Goal: Task Accomplishment & Management: Manage account settings

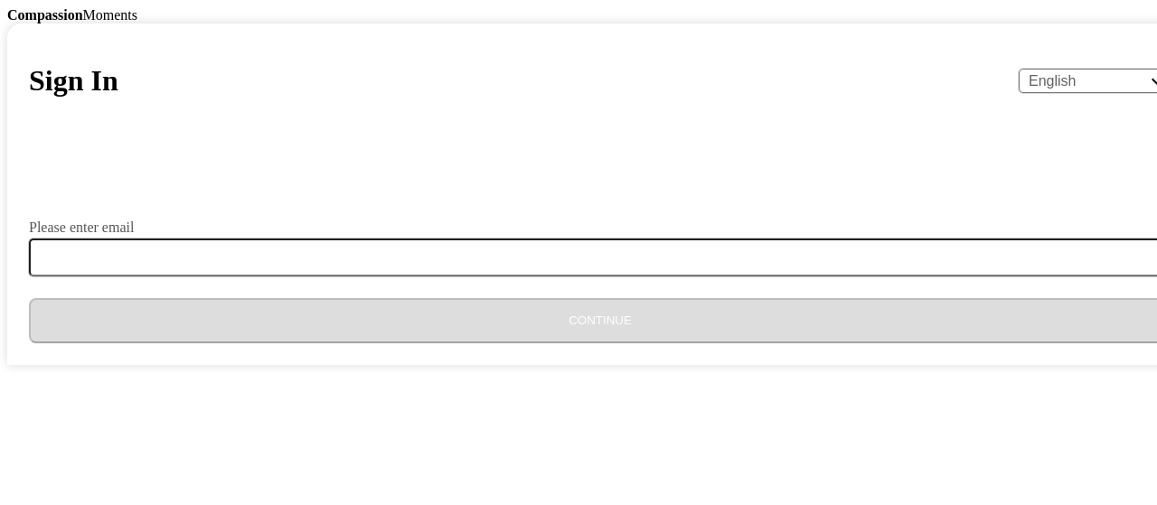
type input "[EMAIL_ADDRESS][DOMAIN_NAME]"
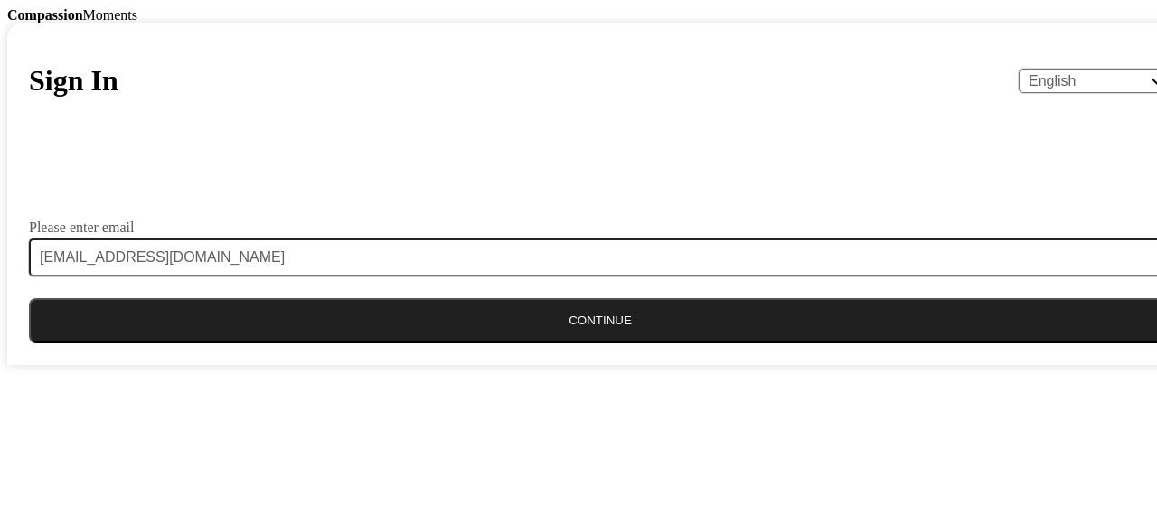
click at [577, 344] on button "Continue" at bounding box center [600, 320] width 1143 height 45
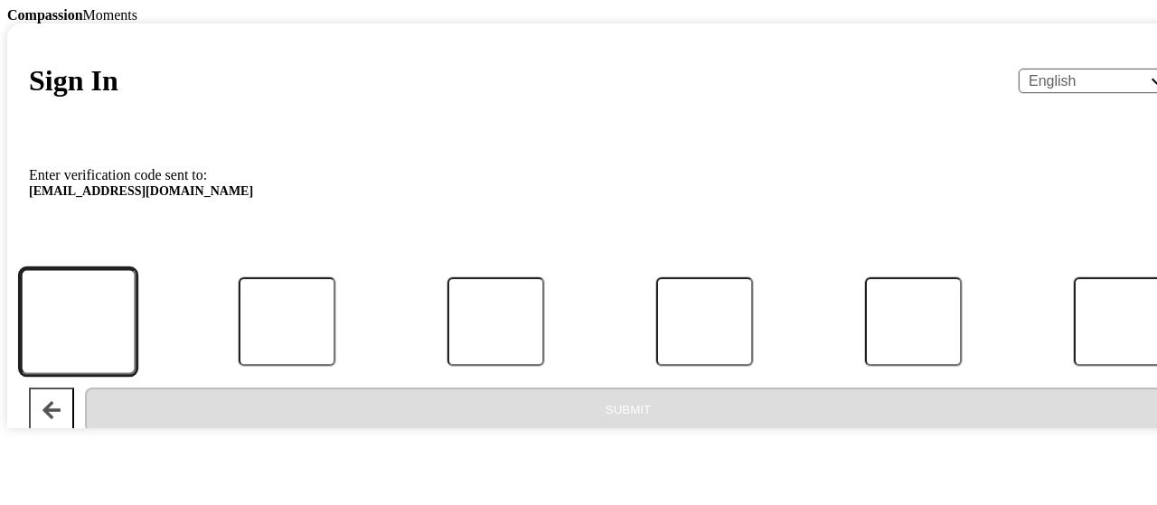
click at [136, 355] on input "Code" at bounding box center [78, 322] width 116 height 106
type input "7"
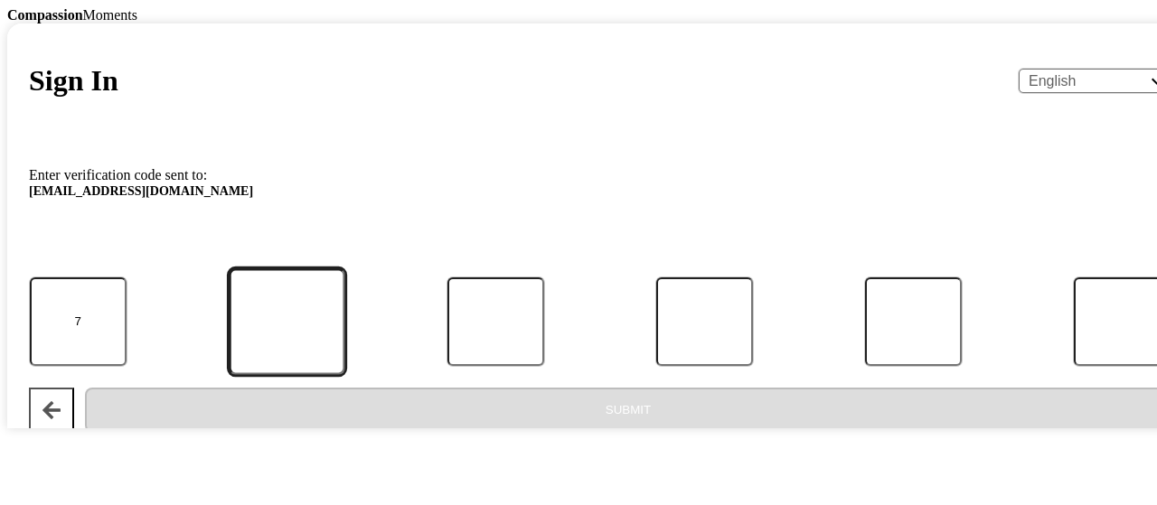
type input "2"
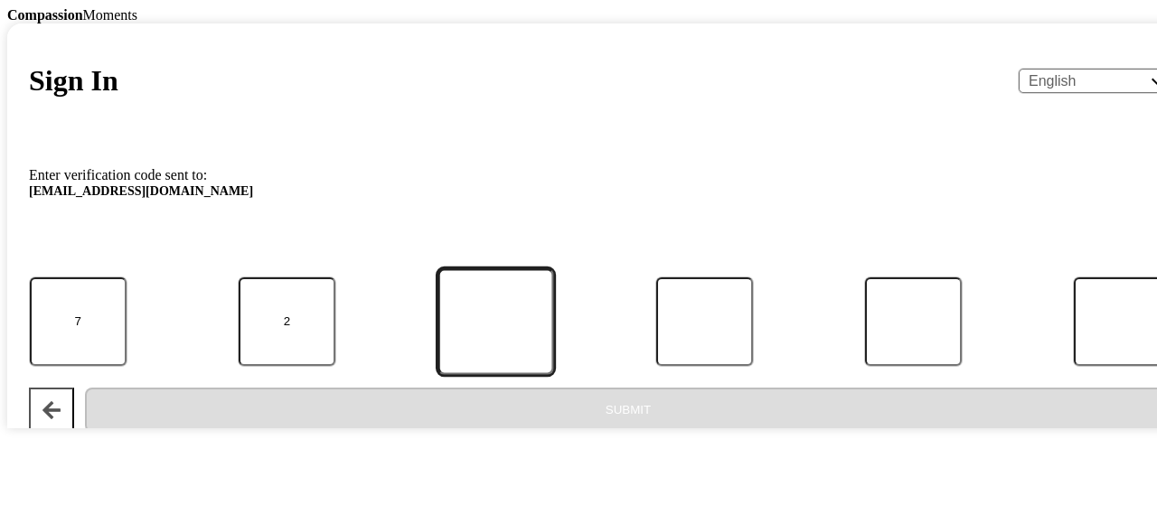
type input "4"
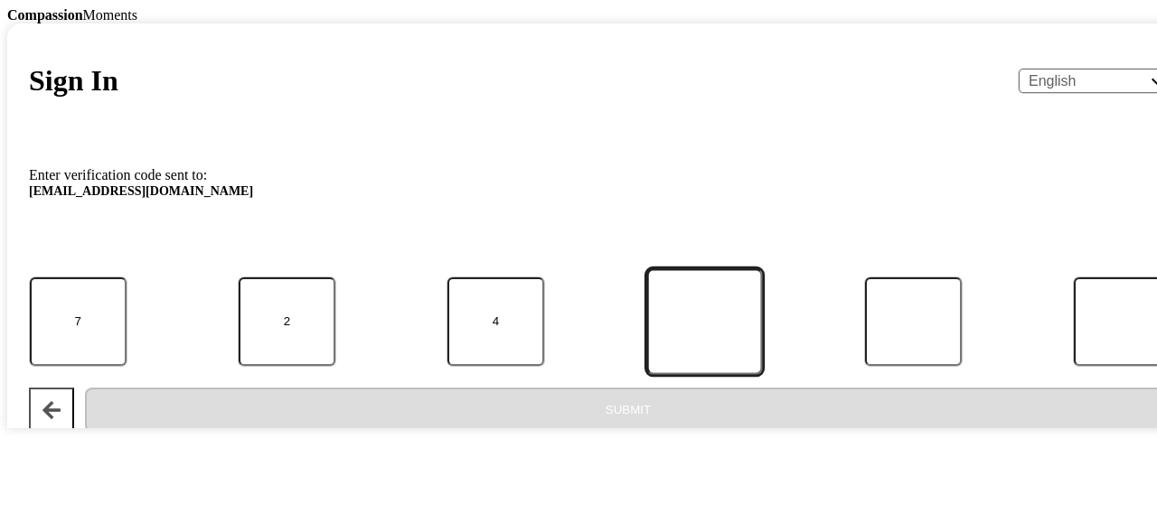
type input "3"
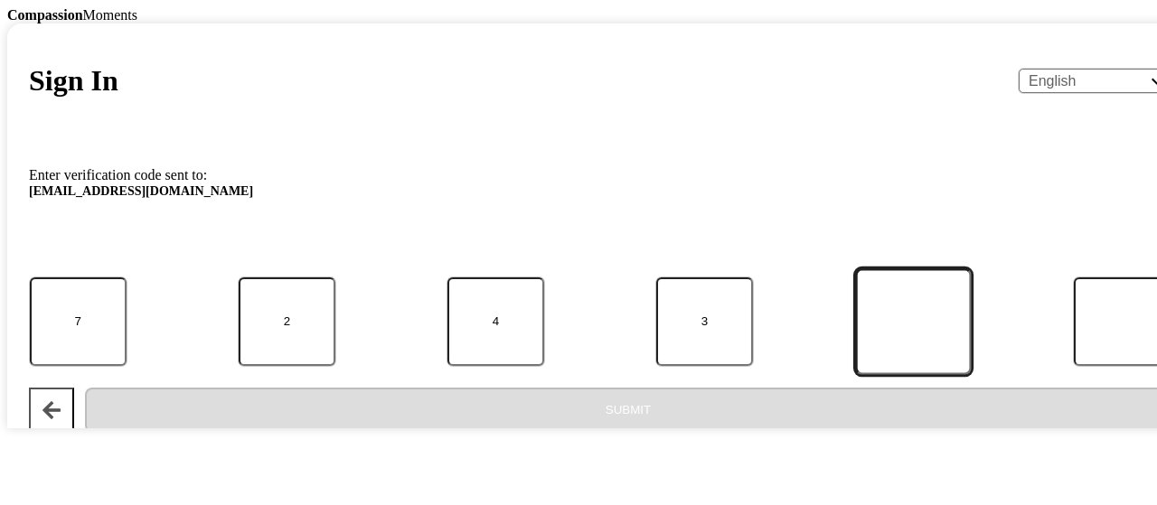
type input "1"
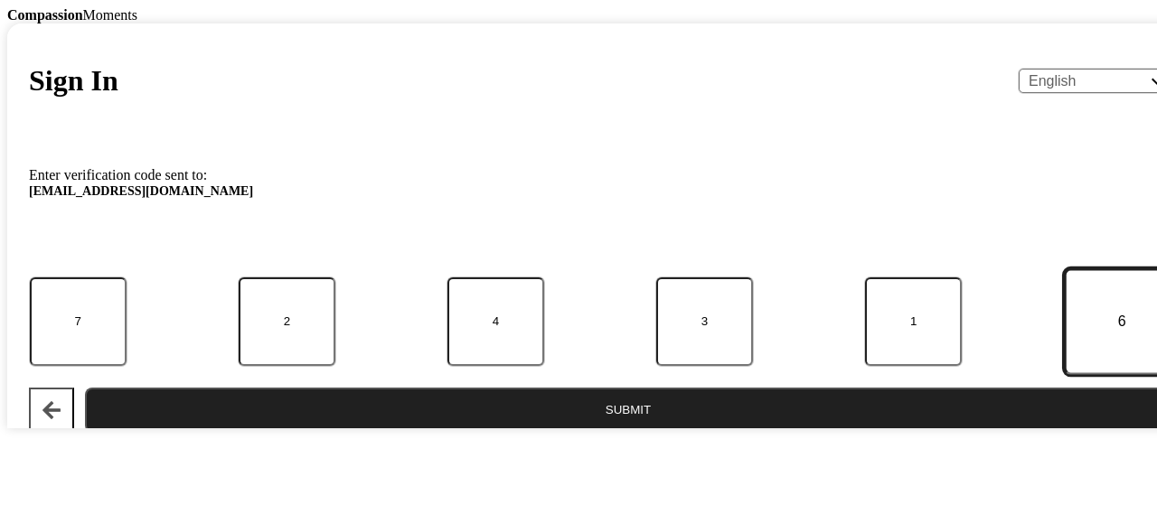
type input "6"
click at [589, 433] on button "Submit" at bounding box center [628, 410] width 1087 height 45
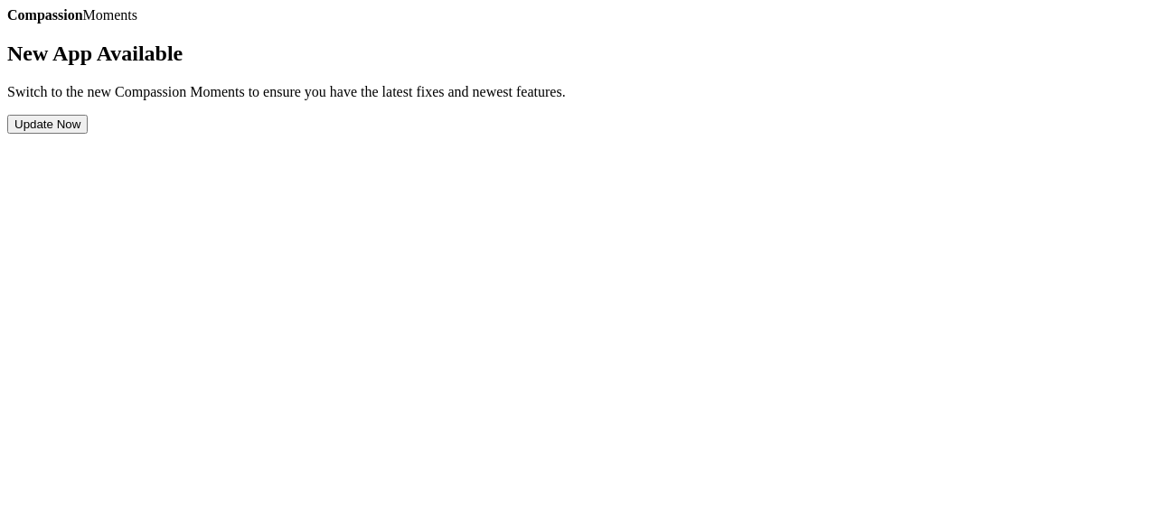
click at [626, 134] on section "New App Available Switch to the new Compassion Moments to ensure you have the l…" at bounding box center [578, 88] width 1143 height 92
click at [88, 134] on button "Update Now" at bounding box center [47, 124] width 80 height 19
